Goal: Task Accomplishment & Management: Manage account settings

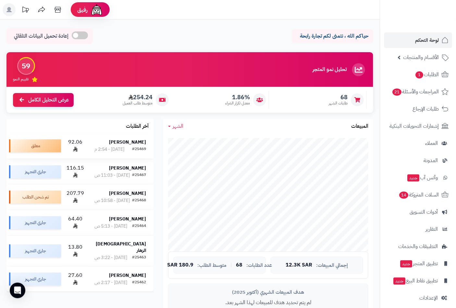
click at [122, 148] on div "[DATE] - 2:54 م" at bounding box center [109, 149] width 30 height 6
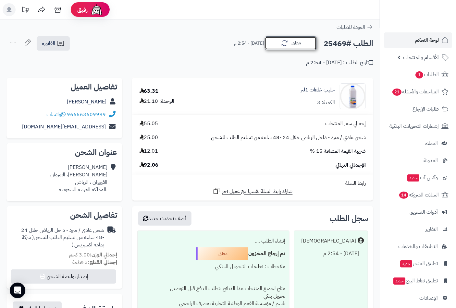
click at [296, 44] on button "معلق" at bounding box center [291, 43] width 52 height 14
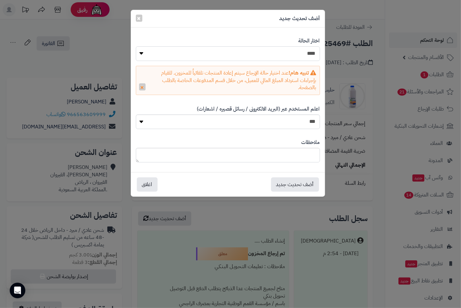
click at [299, 53] on select "**********" at bounding box center [228, 53] width 184 height 15
select select "*"
click at [136, 46] on select "**********" at bounding box center [228, 53] width 184 height 15
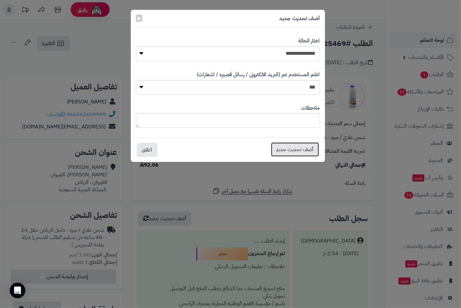
click at [300, 149] on button "أضف تحديث جديد" at bounding box center [295, 149] width 48 height 14
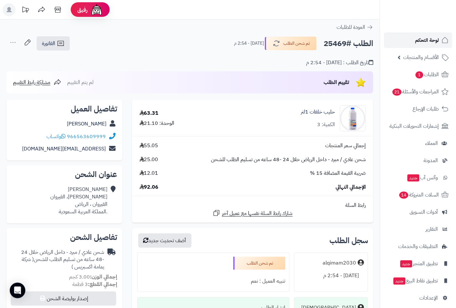
click at [423, 43] on span "لوحة التحكم" at bounding box center [427, 40] width 24 height 9
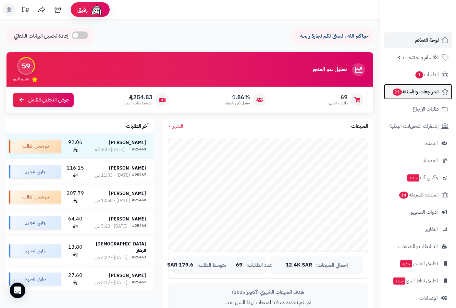
click at [406, 90] on span "المراجعات والأسئلة 21" at bounding box center [415, 91] width 47 height 9
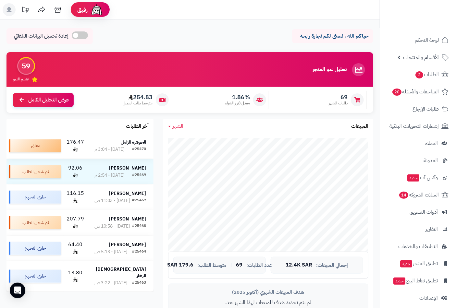
click at [131, 144] on strong "الجوهرة الزامل" at bounding box center [133, 142] width 25 height 7
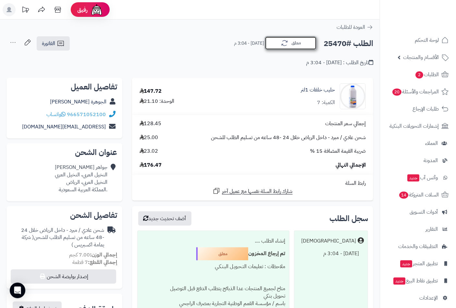
click at [296, 43] on button "معلق" at bounding box center [291, 43] width 52 height 14
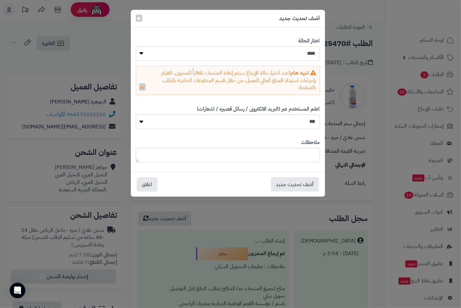
click at [299, 52] on select "**********" at bounding box center [228, 53] width 184 height 15
select select "**"
click at [136, 46] on select "**********" at bounding box center [228, 53] width 184 height 15
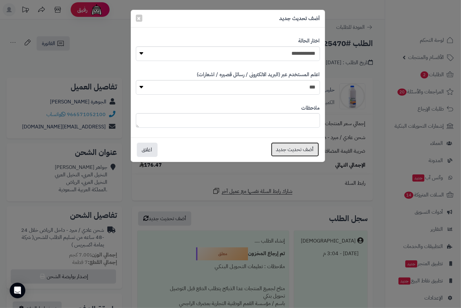
click at [295, 148] on button "أضف تحديث جديد" at bounding box center [295, 149] width 48 height 14
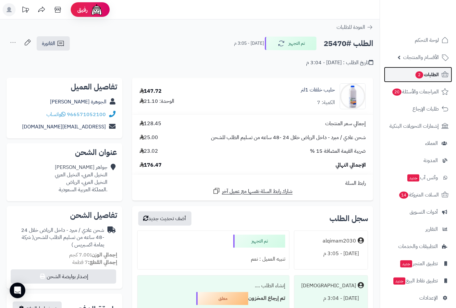
click at [431, 73] on span "الطلبات 2" at bounding box center [427, 74] width 24 height 9
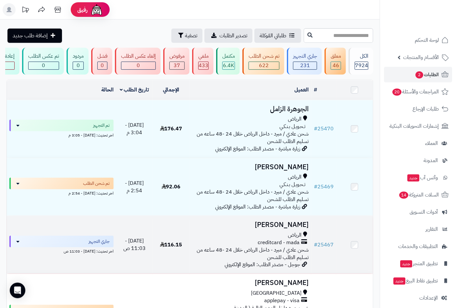
click at [270, 236] on td "Sara abdelhalim الرياض creditcard - mada شحن عادي / مبرد - داخل الرياض خلال 24 …" at bounding box center [250, 245] width 122 height 58
click at [278, 229] on h3 "[PERSON_NAME]" at bounding box center [250, 224] width 117 height 7
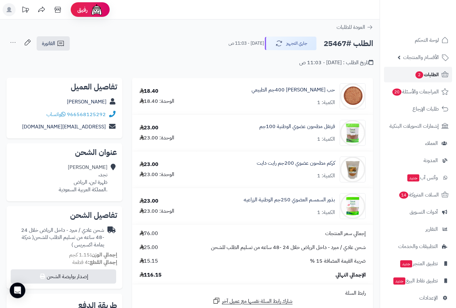
click at [424, 73] on span "الطلبات 2" at bounding box center [427, 74] width 24 height 9
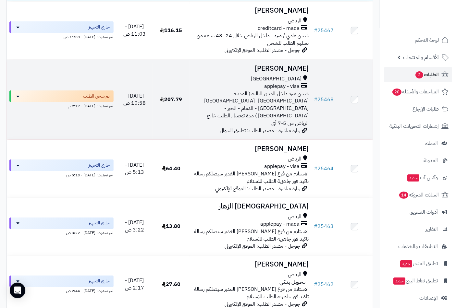
scroll to position [216, 0]
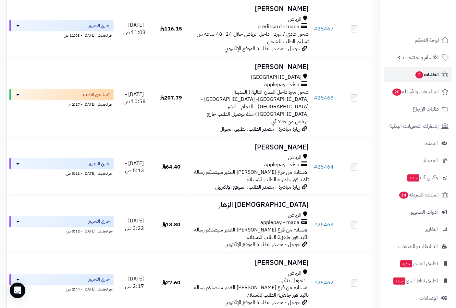
click at [427, 75] on span "الطلبات 2" at bounding box center [427, 74] width 24 height 9
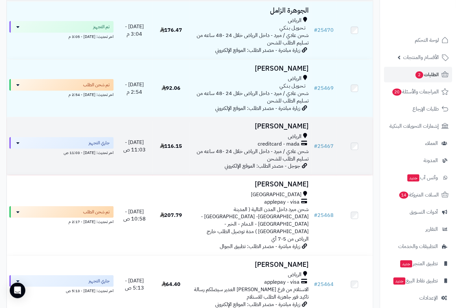
scroll to position [180, 0]
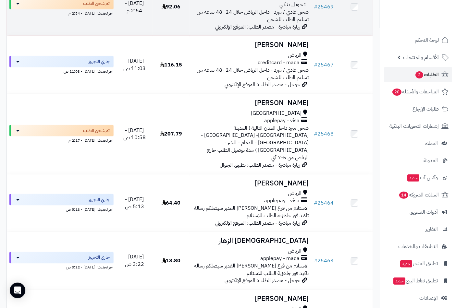
click at [255, 21] on div "الرياض تـحـويـل بـنـكـي شحن عادي / مبرد - داخل الرياض خلال 24 -48 ساعه من تسليم…" at bounding box center [250, 9] width 117 height 30
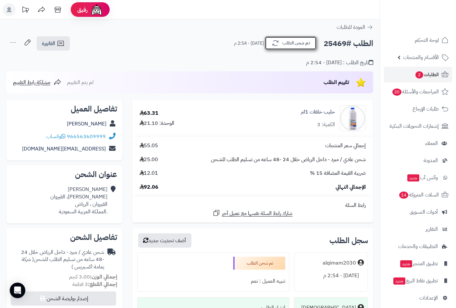
click at [311, 48] on button "تم شحن الطلب" at bounding box center [291, 43] width 52 height 14
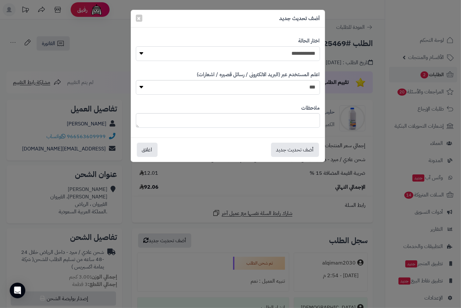
click at [309, 55] on select "**********" at bounding box center [228, 53] width 184 height 15
select select "*"
click at [136, 46] on select "**********" at bounding box center [228, 53] width 184 height 15
click at [298, 148] on button "أضف تحديث جديد" at bounding box center [295, 149] width 48 height 14
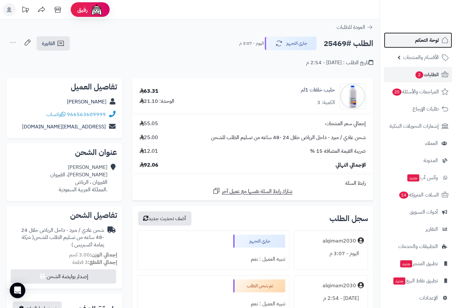
click at [420, 40] on span "لوحة التحكم" at bounding box center [427, 40] width 24 height 9
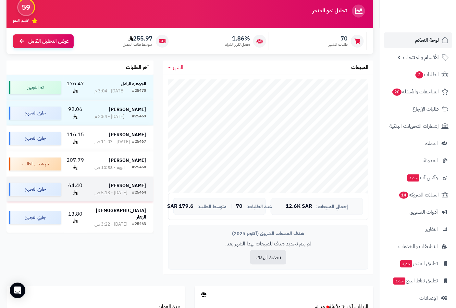
scroll to position [108, 0]
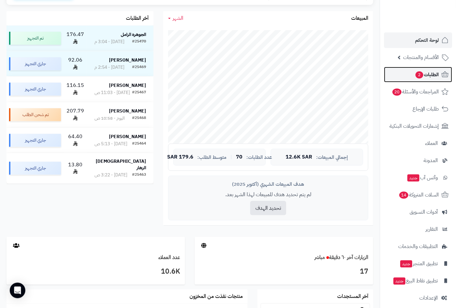
click at [429, 74] on span "الطلبات 2" at bounding box center [427, 74] width 24 height 9
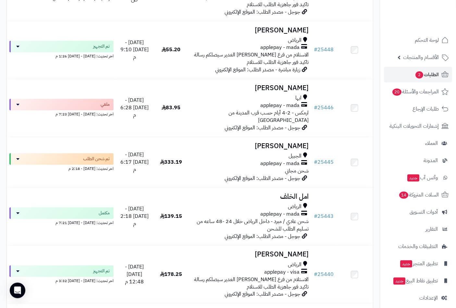
scroll to position [1261, 0]
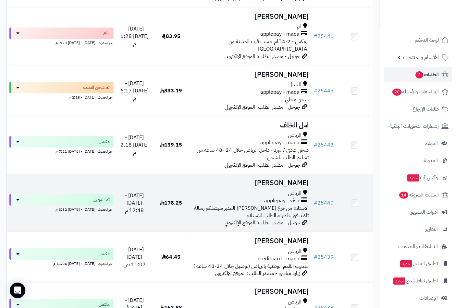
click at [282, 179] on h3 "Shehana Alwahbi" at bounding box center [250, 182] width 117 height 7
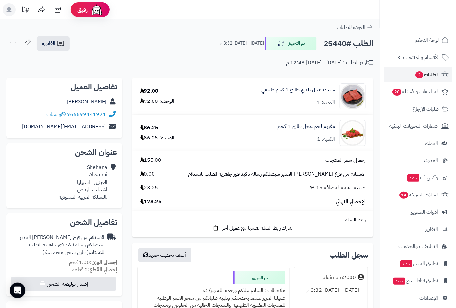
scroll to position [180, 0]
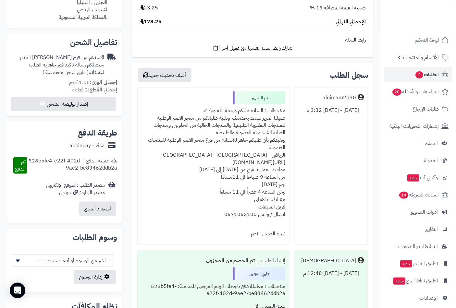
click at [260, 111] on div "ملاحظات : السلام عليكم ورحمة الله وبركاته عميلنا العزيز نسعد بخدمتكم وتلبية طلب…" at bounding box center [213, 166] width 144 height 124
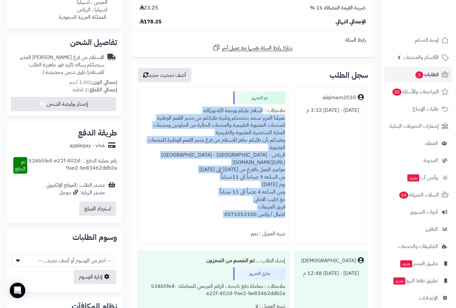
drag, startPoint x: 260, startPoint y: 111, endPoint x: 211, endPoint y: 214, distance: 114.1
click at [211, 214] on div "ملاحظات : السلام عليكم ورحمة الله وبركاته عميلنا العزيز نسعد بخدمتكم وتلبية طلب…" at bounding box center [213, 166] width 144 height 124
copy div "السلام عليكم ورحمة الله وبركاته عميلنا العزيز نسعد بخدمتكم وتلبية طلباتكم من مت…"
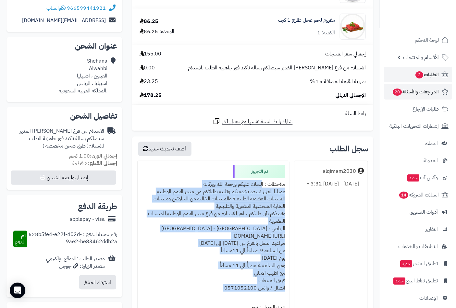
scroll to position [36, 0]
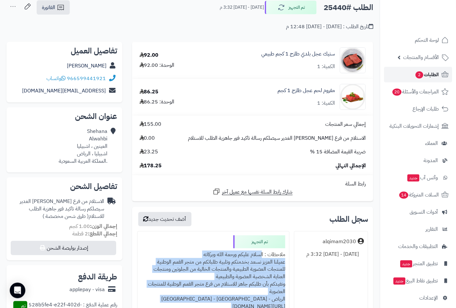
click at [433, 72] on span "الطلبات 2" at bounding box center [427, 74] width 24 height 9
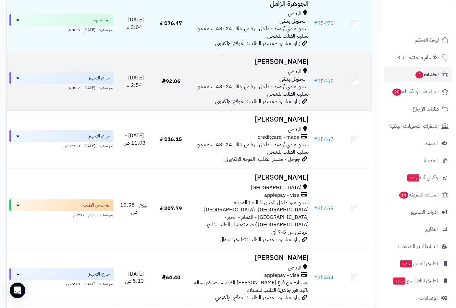
scroll to position [108, 0]
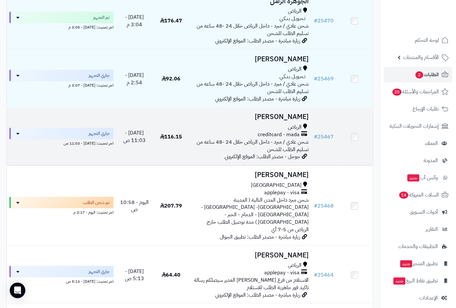
click at [284, 121] on h3 "[PERSON_NAME]" at bounding box center [250, 116] width 117 height 7
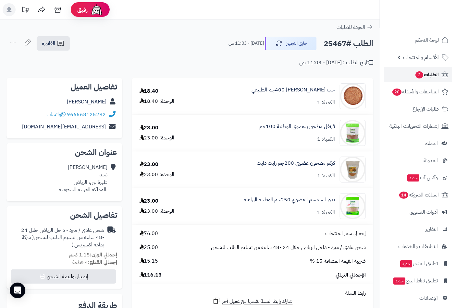
click at [427, 74] on span "الطلبات 2" at bounding box center [427, 74] width 24 height 9
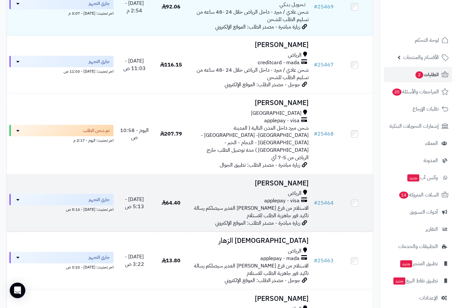
scroll to position [252, 0]
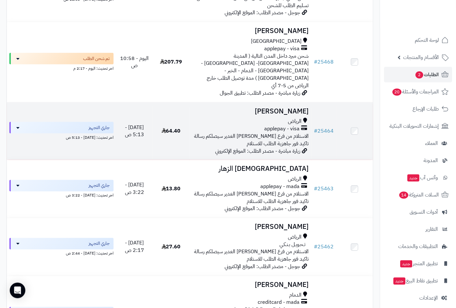
click at [283, 125] on span "applepay - visa" at bounding box center [281, 128] width 35 height 7
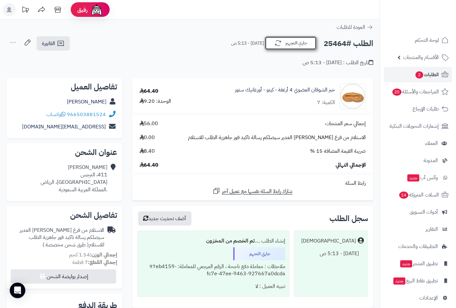
click at [294, 43] on button "جاري التجهيز" at bounding box center [291, 43] width 52 height 14
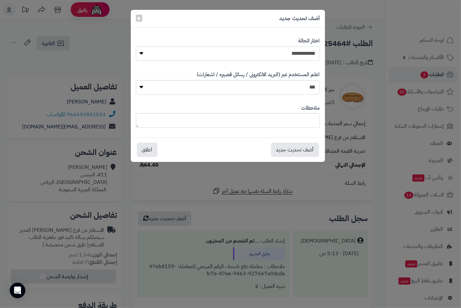
click at [296, 57] on select "**********" at bounding box center [228, 53] width 184 height 15
select select "**"
click at [136, 46] on select "**********" at bounding box center [228, 53] width 184 height 15
paste textarea "**********"
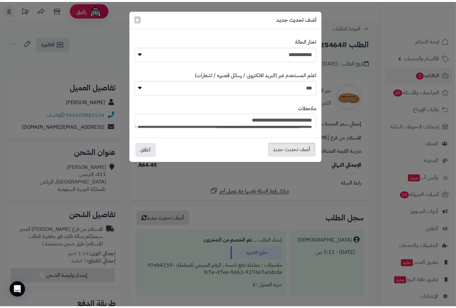
scroll to position [93, 0]
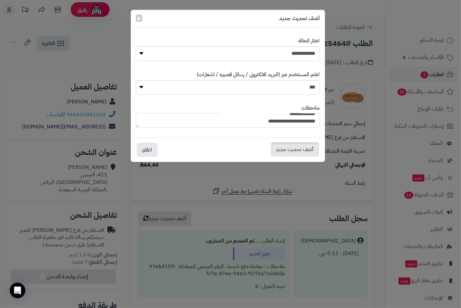
type textarea "**********"
click at [300, 150] on button "أضف تحديث جديد" at bounding box center [295, 149] width 48 height 14
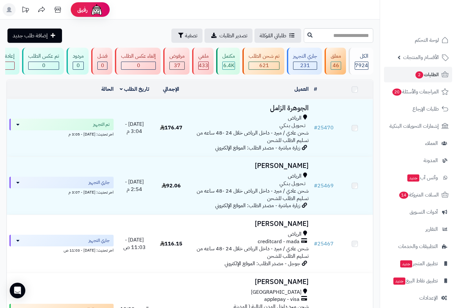
scroll to position [252, 0]
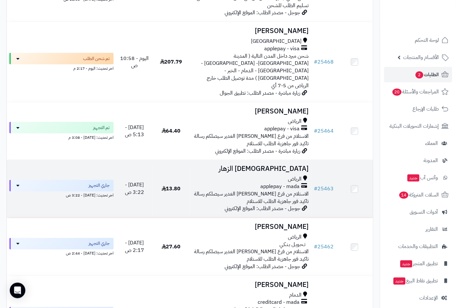
click at [284, 176] on div "الرياض" at bounding box center [250, 179] width 117 height 7
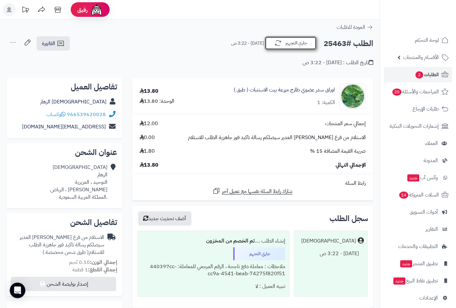
click at [289, 43] on button "جاري التجهيز" at bounding box center [291, 43] width 52 height 14
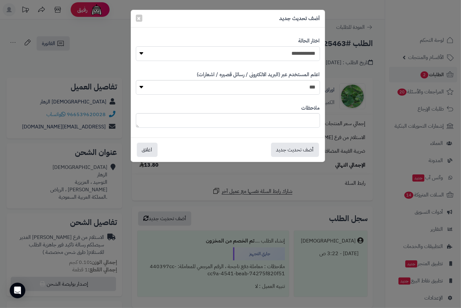
click at [307, 54] on select "**********" at bounding box center [228, 53] width 184 height 15
select select "**"
click at [136, 46] on select "**********" at bounding box center [228, 53] width 184 height 15
paste textarea "**********"
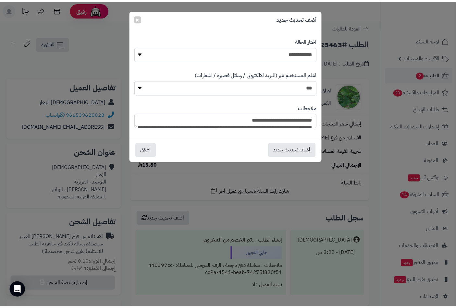
scroll to position [93, 0]
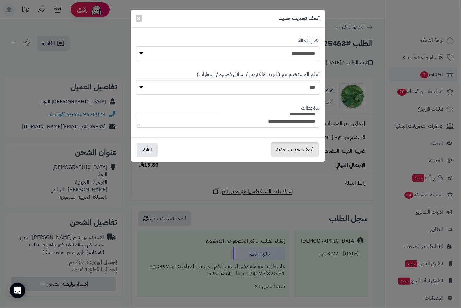
type textarea "**********"
click at [306, 152] on button "أضف تحديث جديد" at bounding box center [295, 149] width 48 height 14
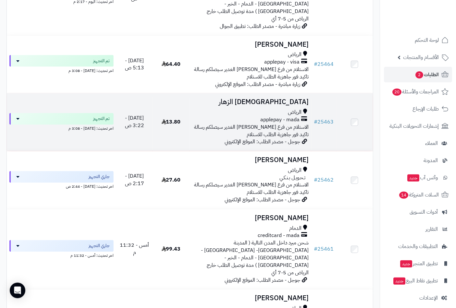
scroll to position [324, 0]
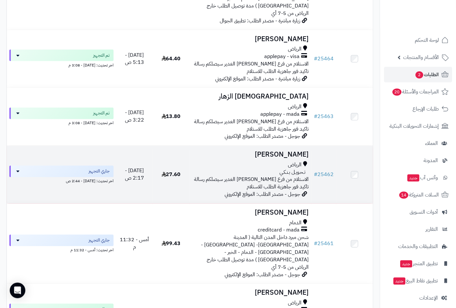
click at [293, 151] on h3 "[PERSON_NAME]" at bounding box center [250, 154] width 117 height 7
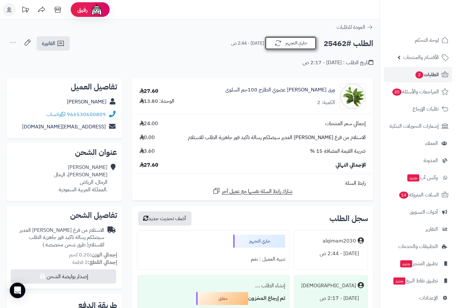
click at [297, 43] on button "جاري التجهيز" at bounding box center [291, 43] width 52 height 14
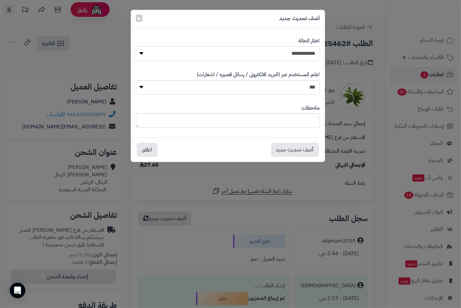
click at [291, 53] on select "**********" at bounding box center [228, 53] width 184 height 15
select select "**"
click at [136, 46] on select "**********" at bounding box center [228, 53] width 184 height 15
paste textarea "**********"
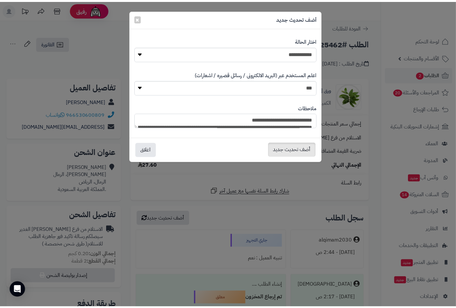
scroll to position [93, 0]
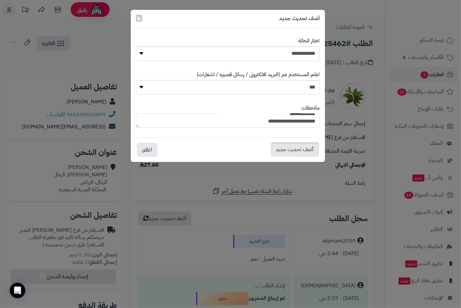
type textarea "**********"
click at [297, 146] on button "أضف تحديث جديد" at bounding box center [295, 149] width 48 height 14
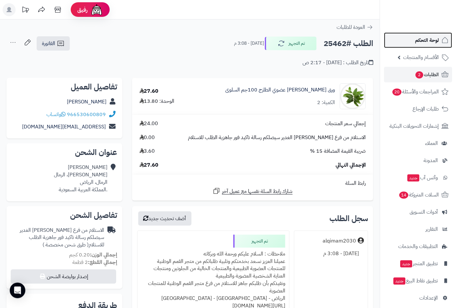
click at [428, 43] on span "لوحة التحكم" at bounding box center [427, 40] width 24 height 9
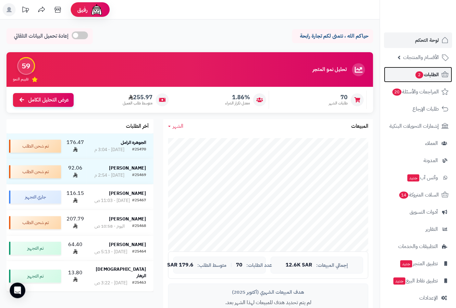
click at [427, 75] on span "الطلبات 2" at bounding box center [427, 74] width 24 height 9
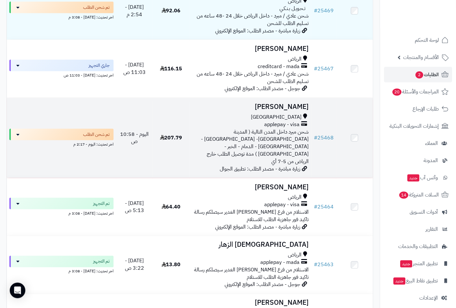
scroll to position [180, 0]
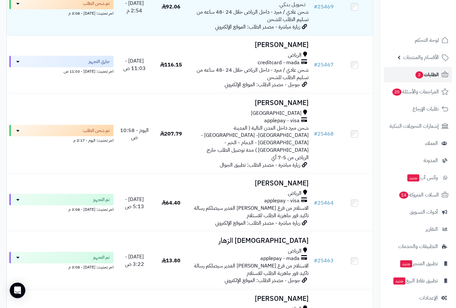
click at [429, 75] on span "الطلبات 2" at bounding box center [427, 74] width 24 height 9
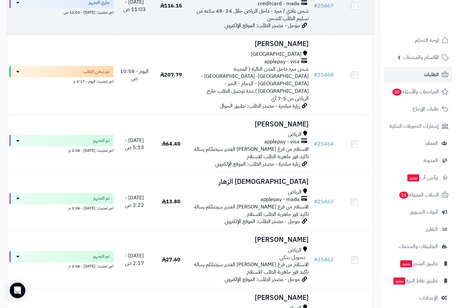
scroll to position [252, 0]
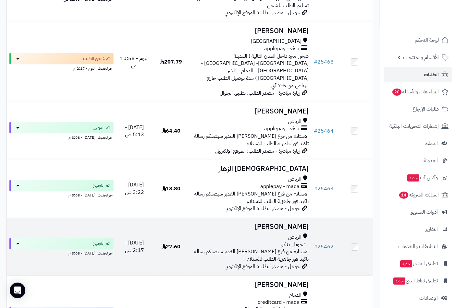
click at [282, 224] on h3 "[PERSON_NAME]" at bounding box center [250, 227] width 117 height 7
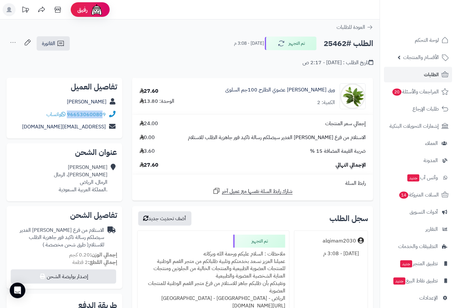
drag, startPoint x: 106, startPoint y: 113, endPoint x: 101, endPoint y: 115, distance: 5.4
click at [101, 115] on div "966530600809 واتساب" at bounding box center [64, 114] width 105 height 13
copy div "966530600809"
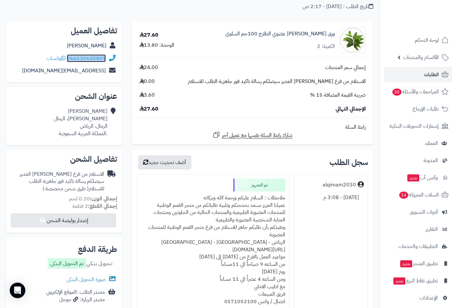
scroll to position [144, 0]
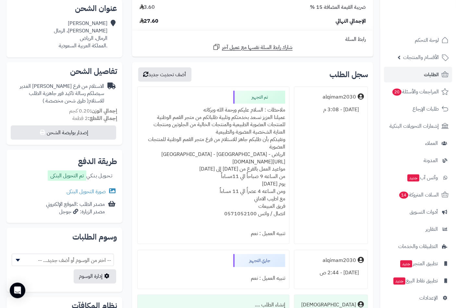
click at [257, 110] on div "ملاحظات : السلام عليكم ورحمة الله وبركاته عميلنا العزيز نسعد بخدمتكم وتلبية طلب…" at bounding box center [213, 166] width 144 height 124
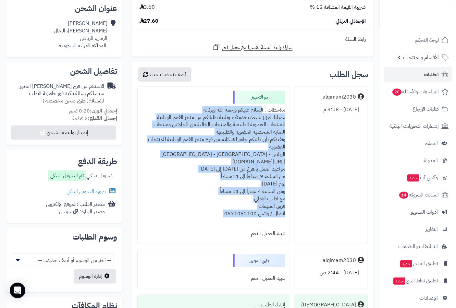
drag, startPoint x: 257, startPoint y: 110, endPoint x: 212, endPoint y: 213, distance: 113.2
click at [212, 213] on div "ملاحظات : السلام عليكم ورحمة الله وبركاته عميلنا العزيز نسعد بخدمتكم وتلبية طلب…" at bounding box center [213, 166] width 144 height 124
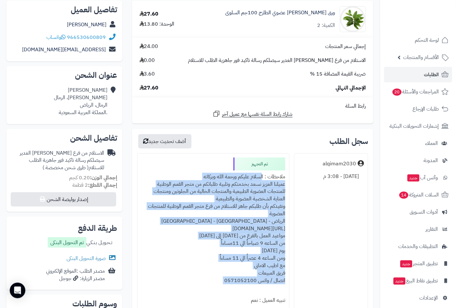
scroll to position [0, 0]
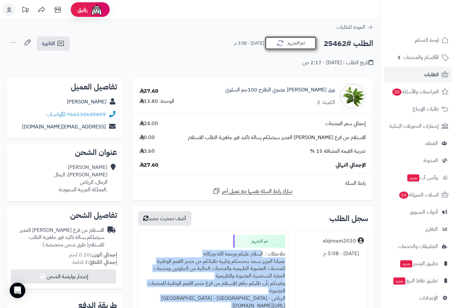
click at [296, 45] on button "تم التجهيز" at bounding box center [291, 43] width 52 height 14
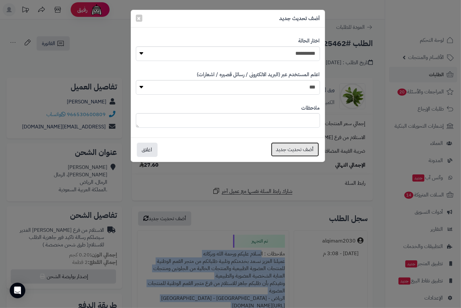
click at [304, 150] on button "أضف تحديث جديد" at bounding box center [295, 149] width 48 height 14
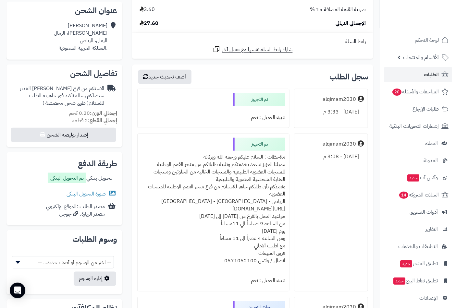
scroll to position [144, 0]
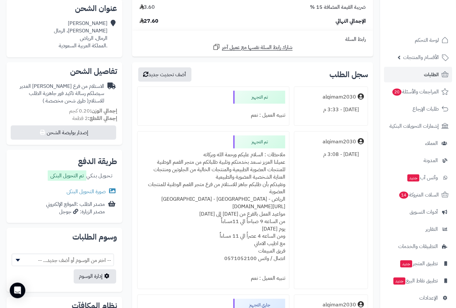
click at [257, 155] on div "ملاحظات : السلام عليكم ورحمة الله وبركاته عميلنا العزيز نسعد بخدمتكم وتلبية طلب…" at bounding box center [213, 211] width 144 height 124
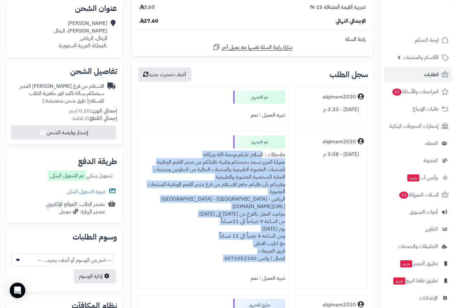
drag, startPoint x: 257, startPoint y: 155, endPoint x: 193, endPoint y: 260, distance: 122.8
click at [193, 260] on div "ملاحظات : السلام عليكم ورحمة الله وبركاته عميلنا العزيز نسعد بخدمتكم وتلبية طلب…" at bounding box center [213, 211] width 144 height 124
copy div "السلام عليكم ورحمة الله وبركاته عميلنا العزيز نسعد بخدمتكم وتلبية طلباتكم من مت…"
click at [428, 77] on span "الطلبات" at bounding box center [431, 74] width 15 height 9
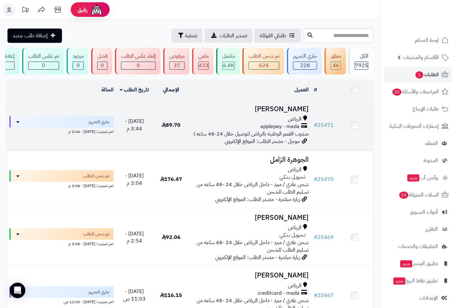
click at [287, 112] on h3 "مريم آل عمران" at bounding box center [250, 108] width 117 height 7
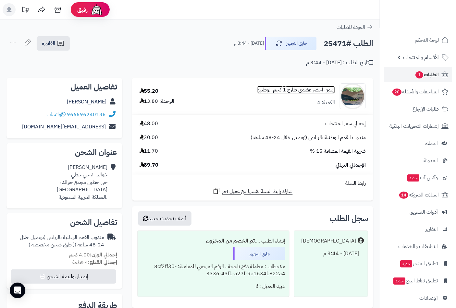
click at [290, 92] on link "زيتون اخضر عضوي طازج 1 كجم الوطنية" at bounding box center [296, 89] width 78 height 7
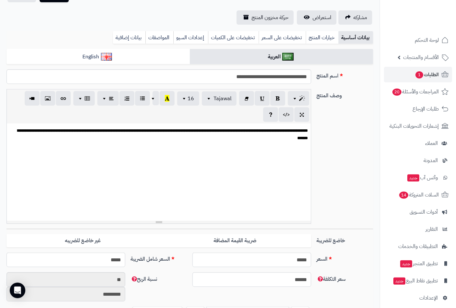
scroll to position [144, 0]
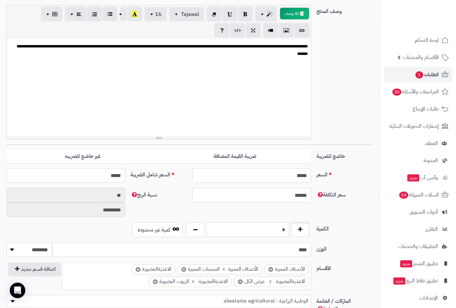
drag, startPoint x: 283, startPoint y: 228, endPoint x: 301, endPoint y: 228, distance: 17.9
click at [301, 228] on div "*" at bounding box center [247, 230] width 127 height 15
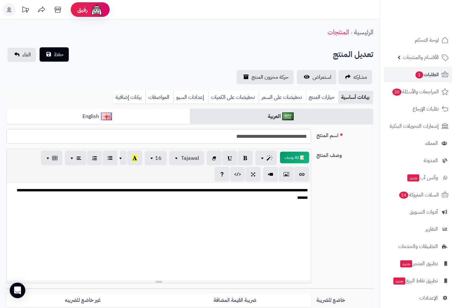
type input "*"
click at [58, 53] on span "حفظ" at bounding box center [59, 55] width 10 height 8
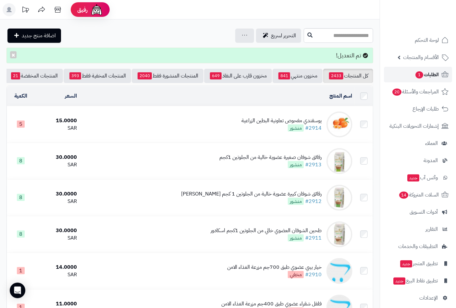
click at [421, 75] on span "1" at bounding box center [419, 74] width 8 height 7
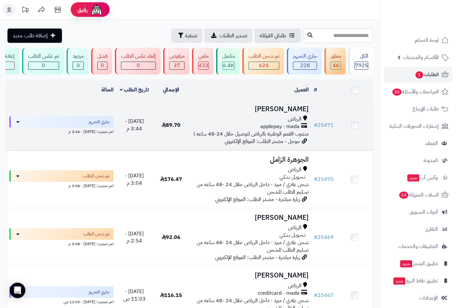
click at [290, 112] on h3 "[PERSON_NAME]" at bounding box center [250, 108] width 117 height 7
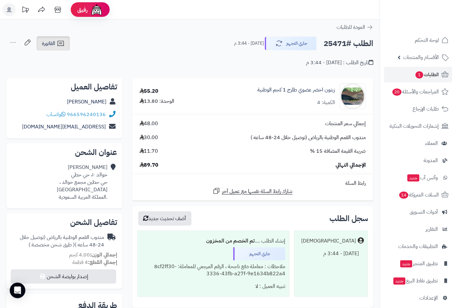
click at [55, 43] on span "الفاتورة" at bounding box center [48, 44] width 13 height 8
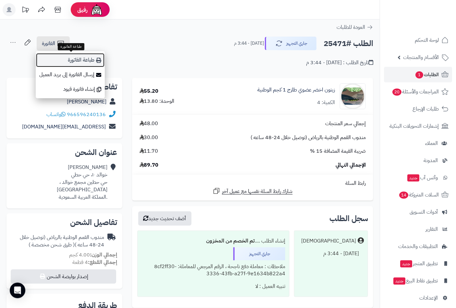
click at [89, 59] on link "طباعة الفاتورة" at bounding box center [70, 60] width 69 height 15
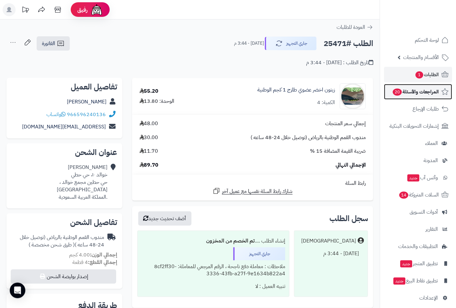
click at [423, 94] on span "المراجعات والأسئلة 20" at bounding box center [415, 91] width 47 height 9
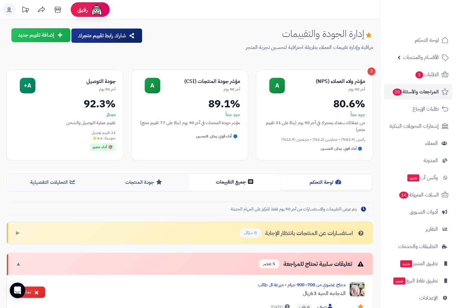
click at [224, 185] on button "جميع التقييمات" at bounding box center [235, 182] width 91 height 15
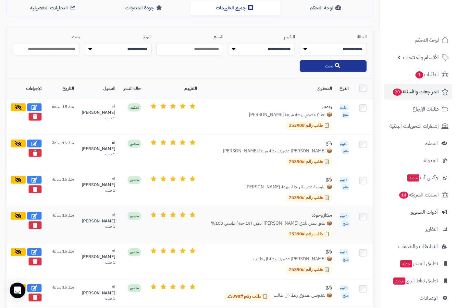
scroll to position [180, 0]
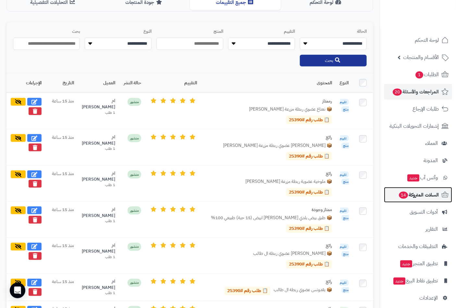
click at [407, 195] on span "14" at bounding box center [403, 195] width 9 height 7
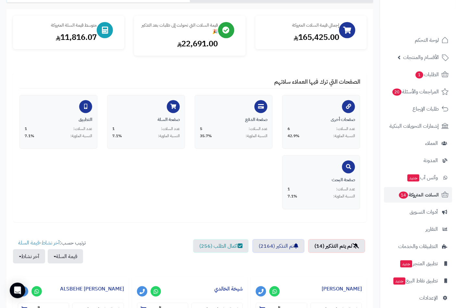
scroll to position [72, 0]
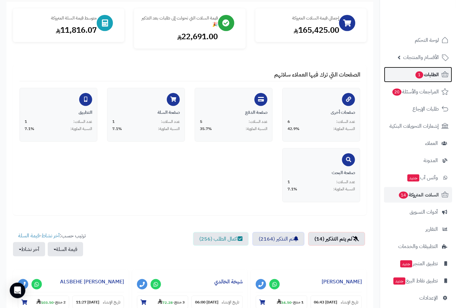
click at [422, 75] on span "1" at bounding box center [419, 74] width 8 height 7
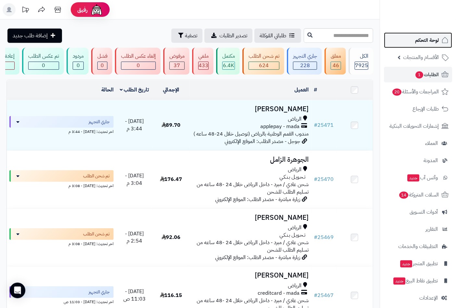
click at [420, 39] on span "لوحة التحكم" at bounding box center [427, 40] width 24 height 9
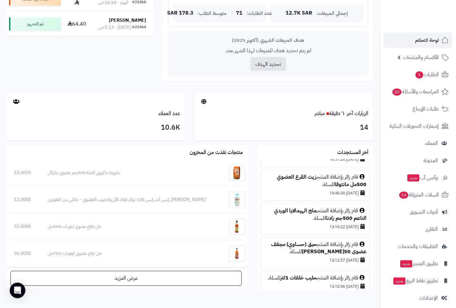
scroll to position [36, 0]
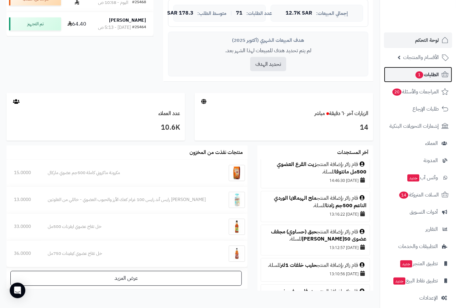
click at [428, 74] on span "الطلبات 1" at bounding box center [427, 74] width 24 height 9
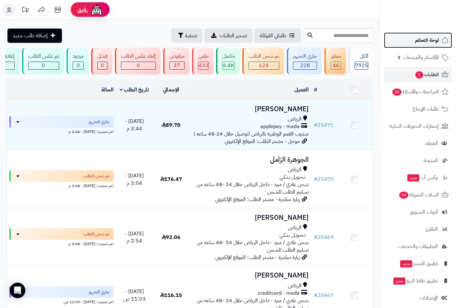
click at [425, 37] on span "لوحة التحكم" at bounding box center [427, 40] width 24 height 9
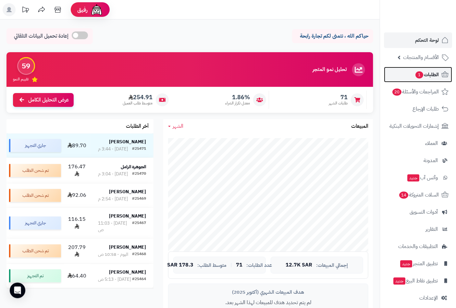
click at [426, 77] on span "الطلبات 1" at bounding box center [427, 74] width 24 height 9
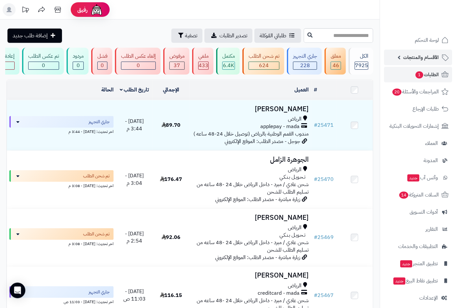
click at [407, 60] on span "الأقسام والمنتجات" at bounding box center [421, 57] width 36 height 9
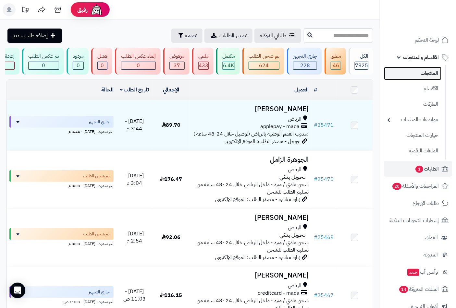
click at [434, 75] on link "المنتجات" at bounding box center [412, 73] width 57 height 13
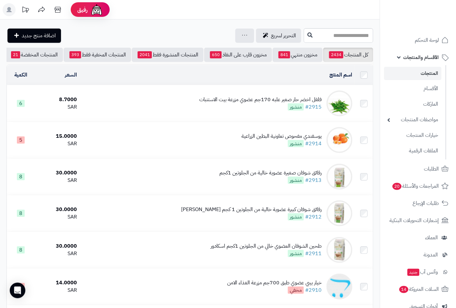
scroll to position [0, -61]
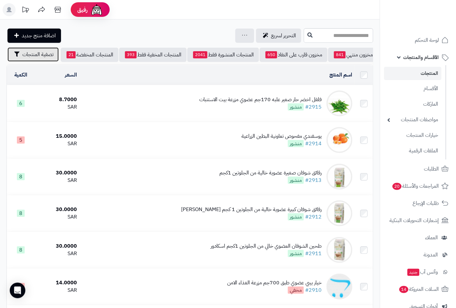
click at [30, 55] on span "تصفية المنتجات" at bounding box center [37, 55] width 31 height 8
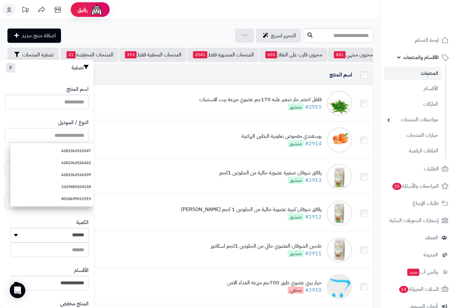
paste input "**********"
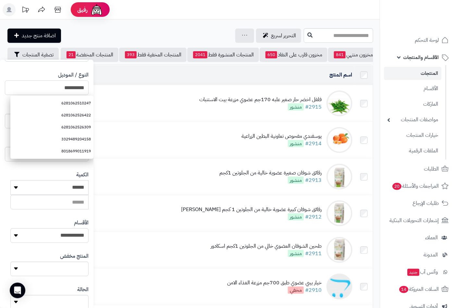
scroll to position [89, 0]
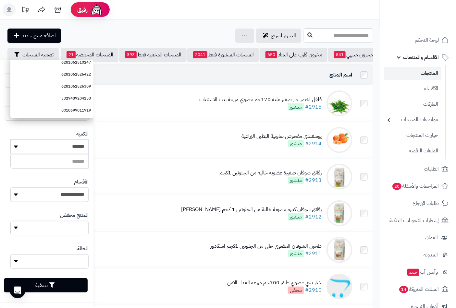
type input "**********"
click at [47, 284] on button "تصفية" at bounding box center [46, 285] width 84 height 14
